Goal: Information Seeking & Learning: Learn about a topic

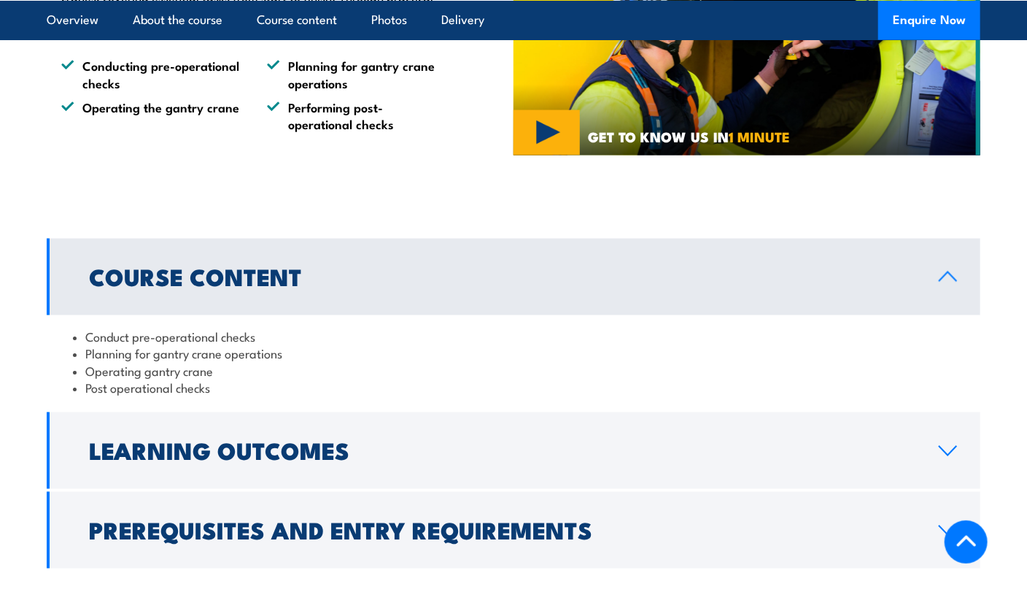
scroll to position [1167, 0]
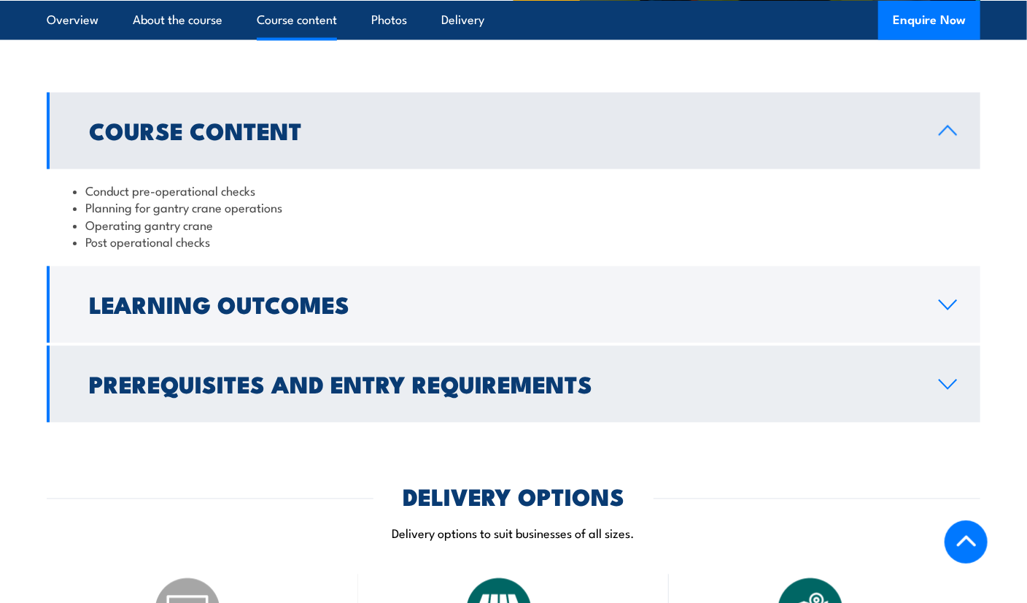
click at [947, 384] on icon at bounding box center [948, 385] width 20 height 12
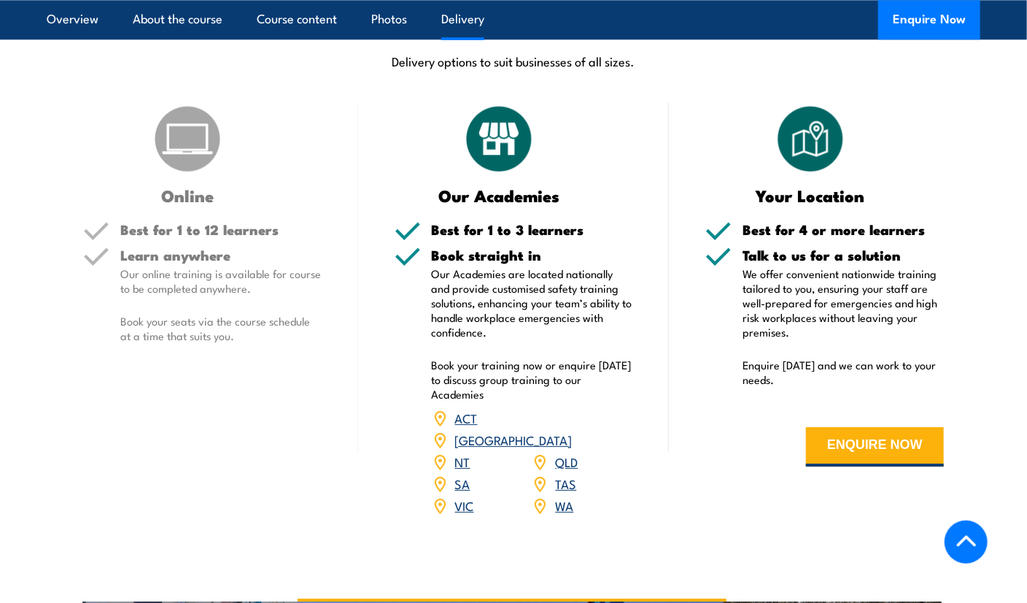
scroll to position [1824, 0]
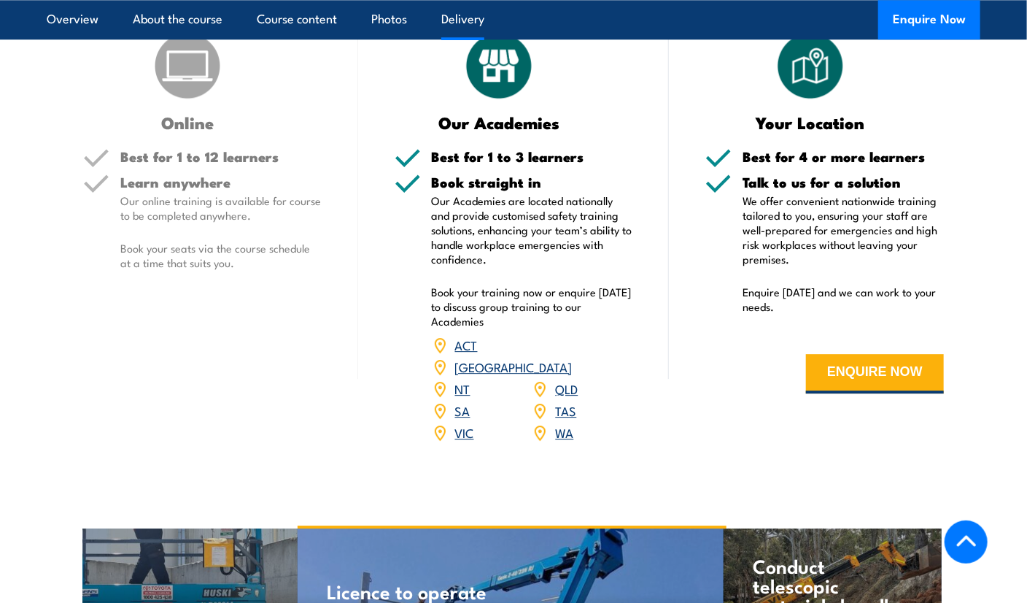
click at [461, 401] on link "SA" at bounding box center [462, 410] width 15 height 18
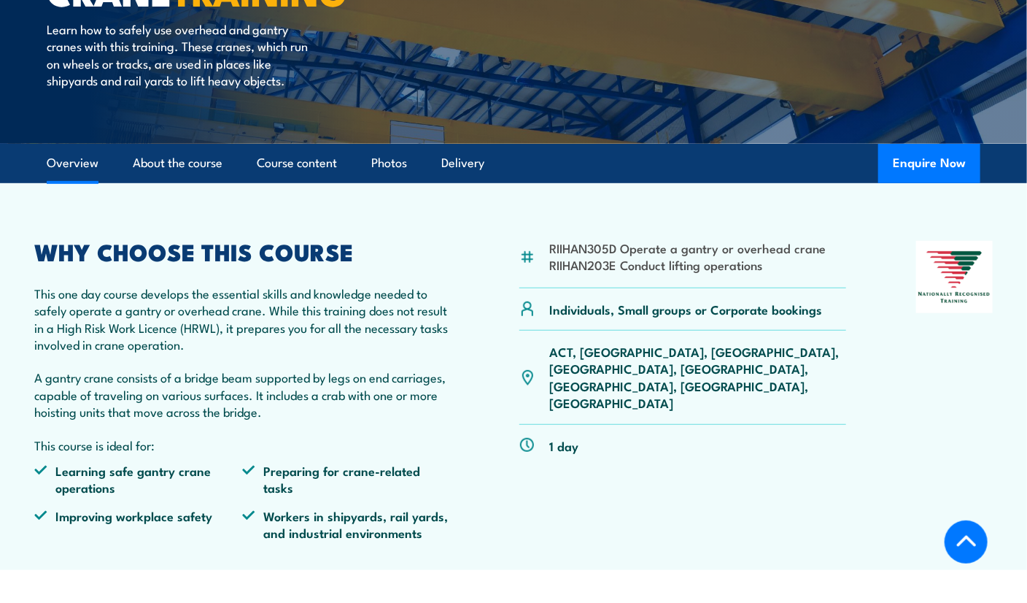
scroll to position [291, 0]
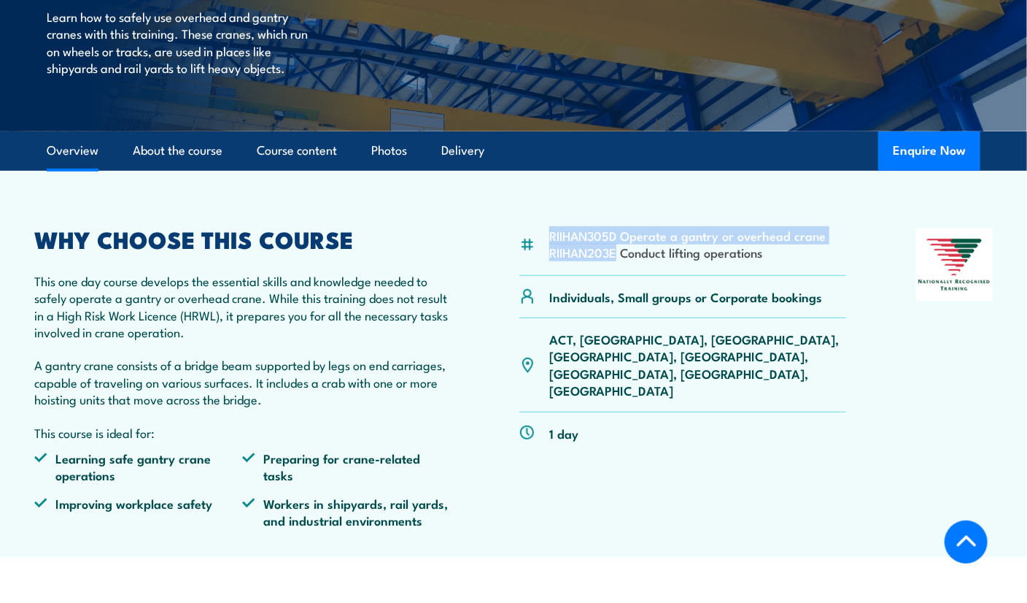
drag, startPoint x: 619, startPoint y: 254, endPoint x: 547, endPoint y: 246, distance: 72.7
click at [545, 243] on div "RIIHAN305D Operate a gantry or overhead crane RIIHAN203E Conduct lifting operat…" at bounding box center [684, 251] width 328 height 47
click at [797, 260] on div "RIIHAN305D Operate a gantry or overhead crane RIIHAN203E Conduct lifting operat…" at bounding box center [684, 251] width 328 height 47
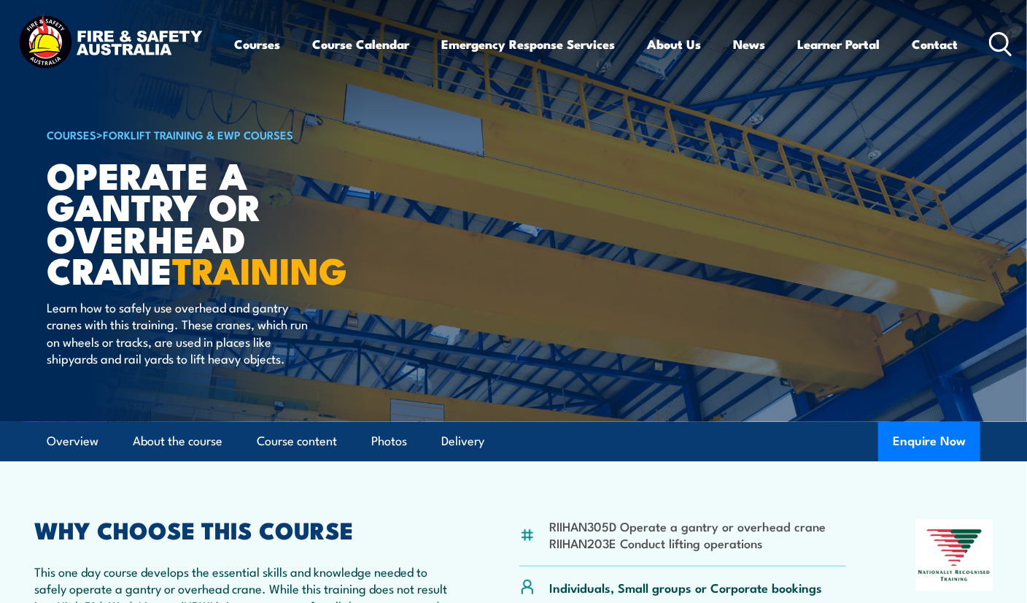
scroll to position [0, 0]
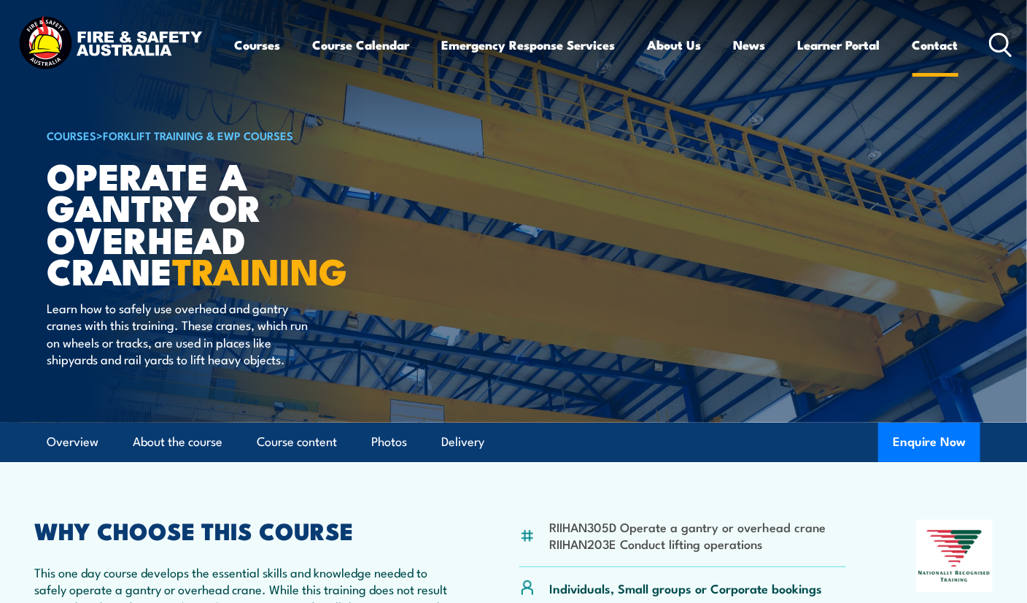
click at [938, 42] on link "Contact" at bounding box center [936, 45] width 46 height 39
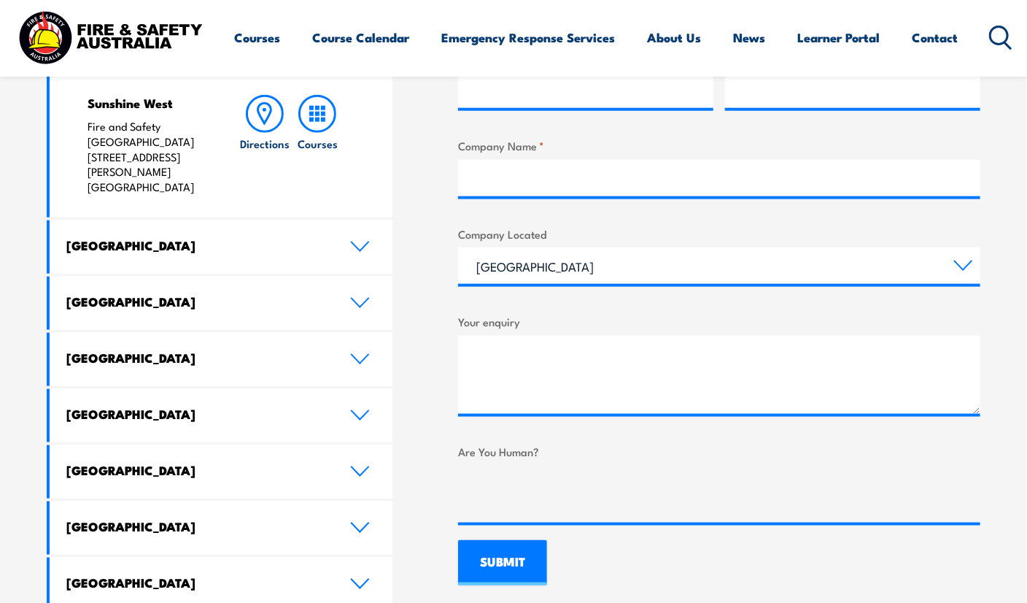
scroll to position [729, 0]
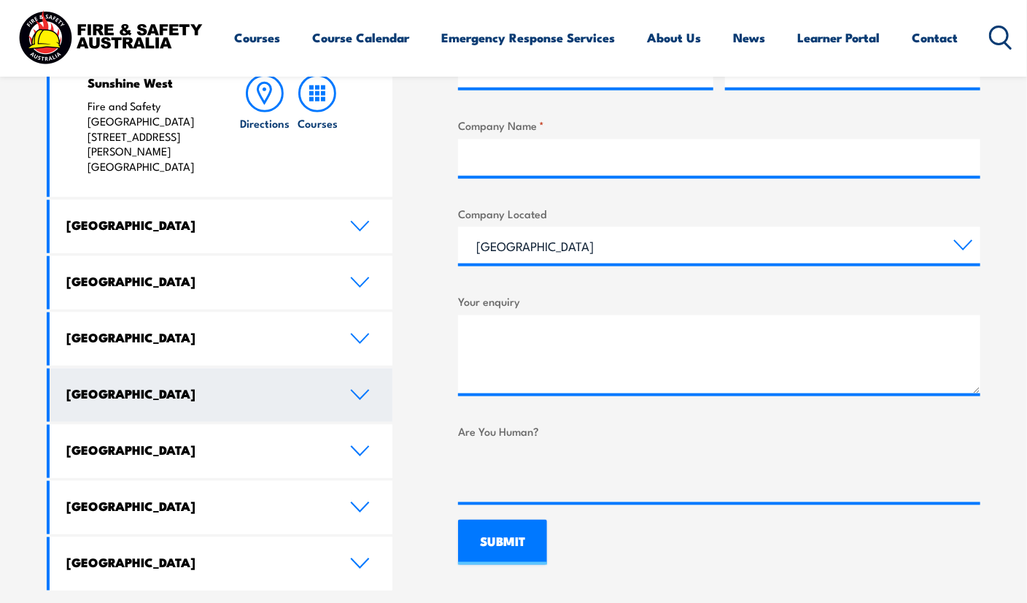
click at [363, 390] on icon at bounding box center [360, 394] width 17 height 9
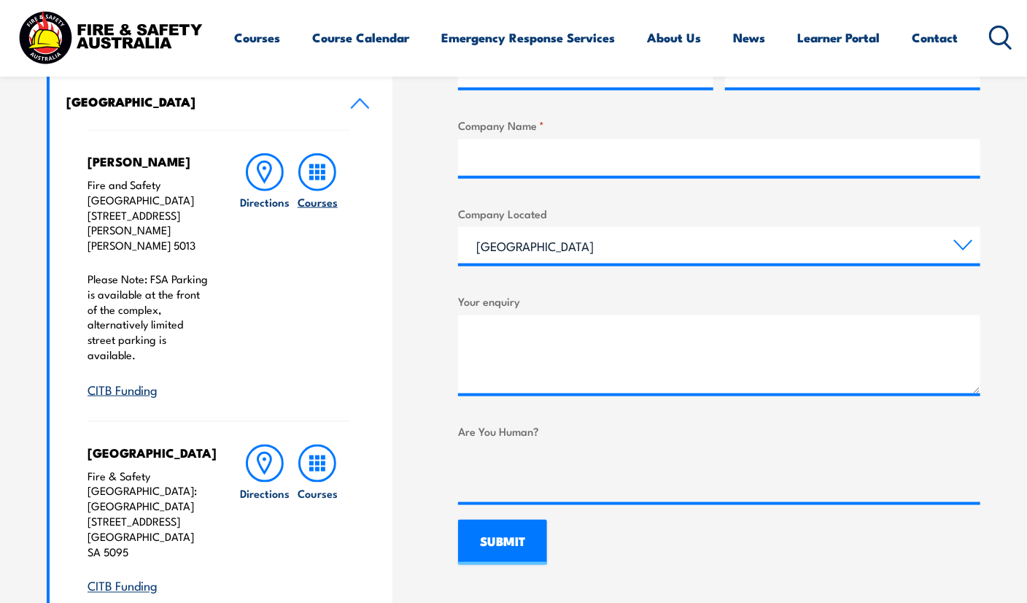
click at [328, 174] on icon at bounding box center [317, 172] width 38 height 38
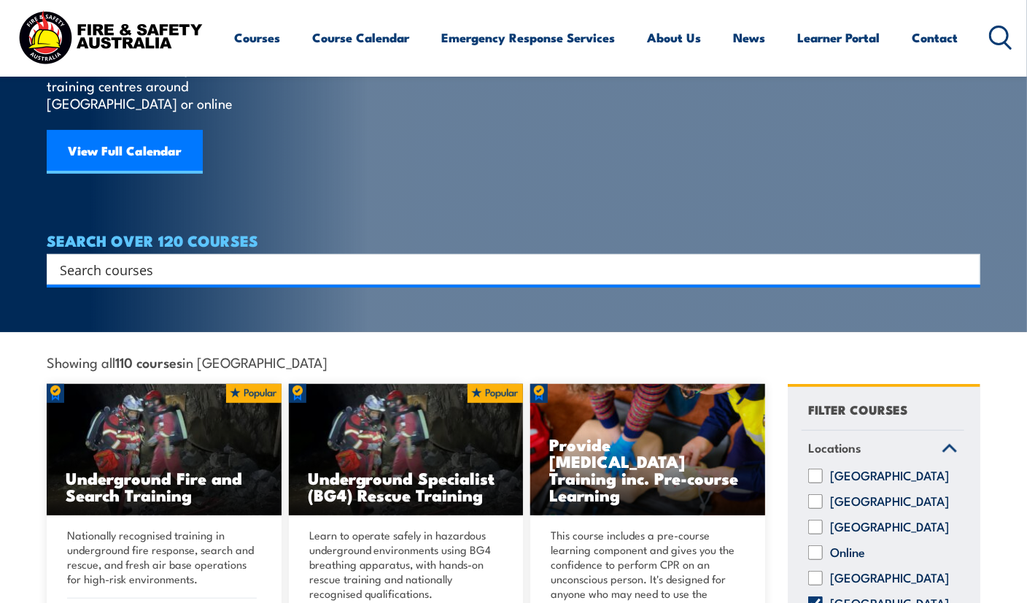
scroll to position [145, 0]
click at [407, 258] on input "Search input" at bounding box center [504, 269] width 889 height 22
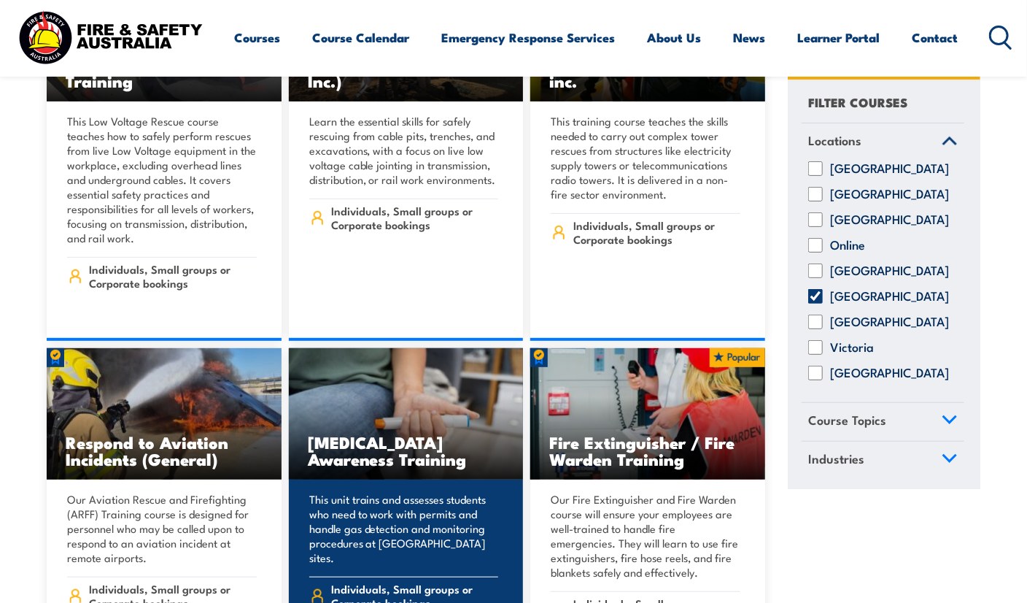
scroll to position [2846, 0]
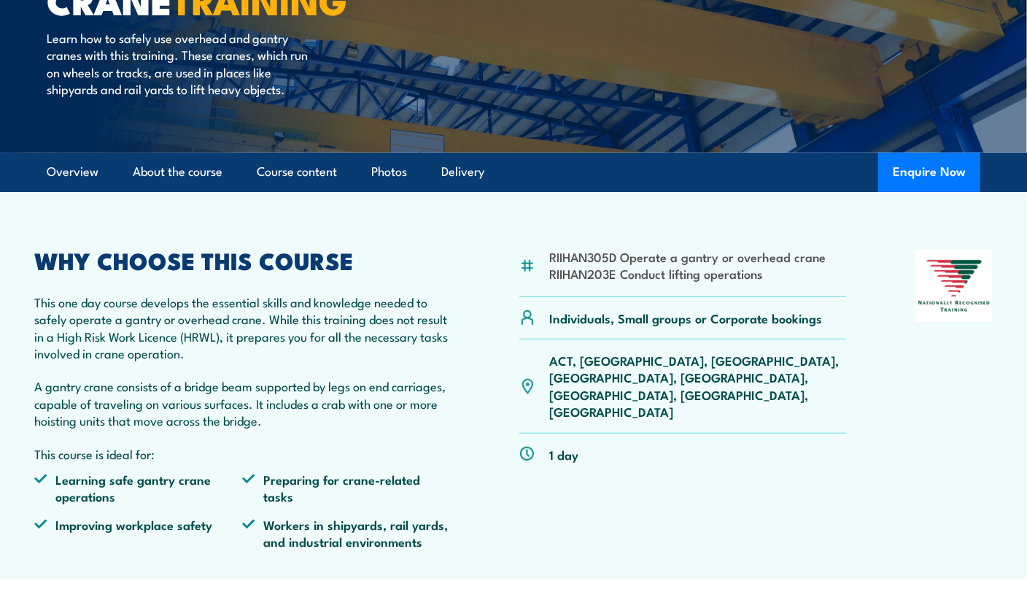
scroll to position [291, 0]
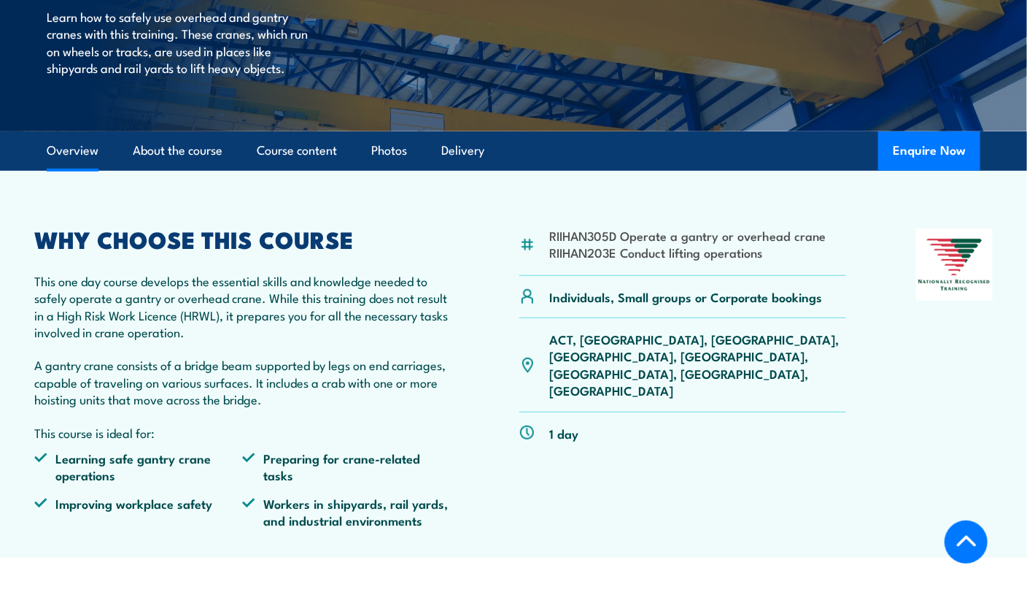
click at [617, 256] on li "RIIHAN203E Conduct lifting operations" at bounding box center [687, 252] width 277 height 17
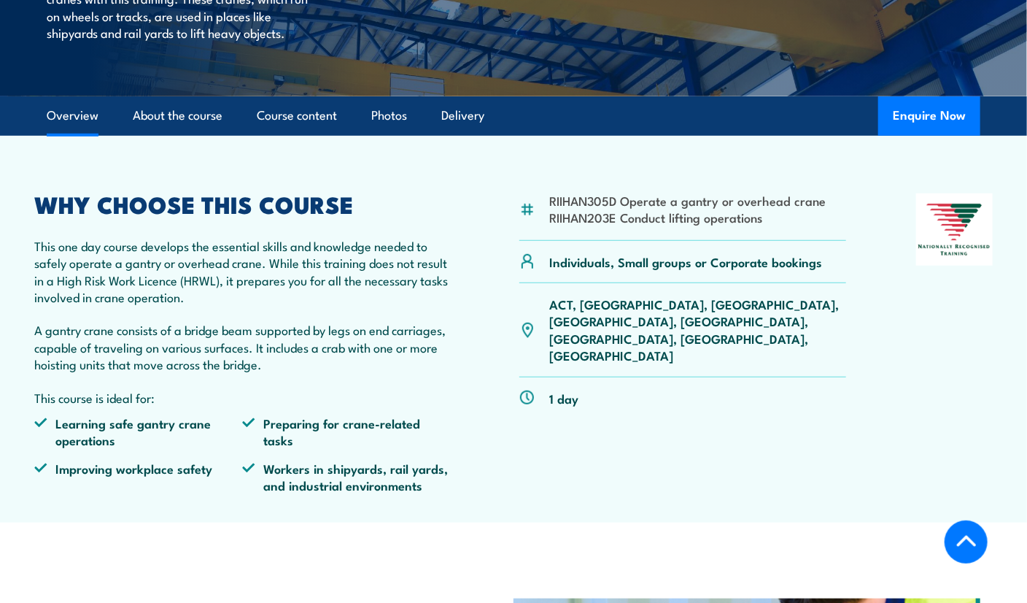
scroll to position [365, 0]
